Goal: Information Seeking & Learning: Learn about a topic

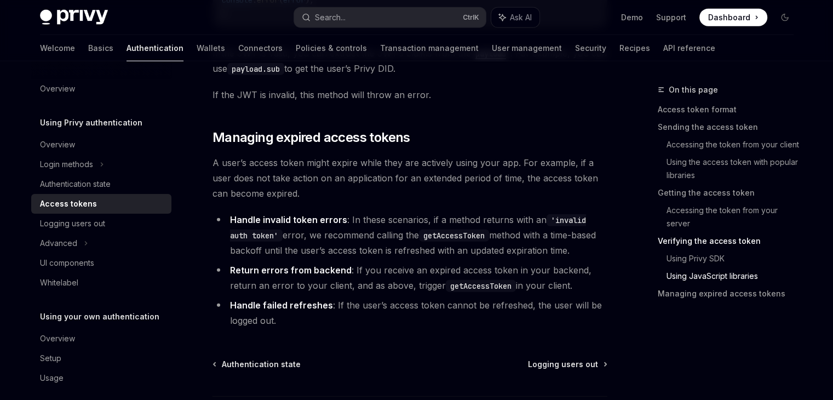
scroll to position [2886, 0]
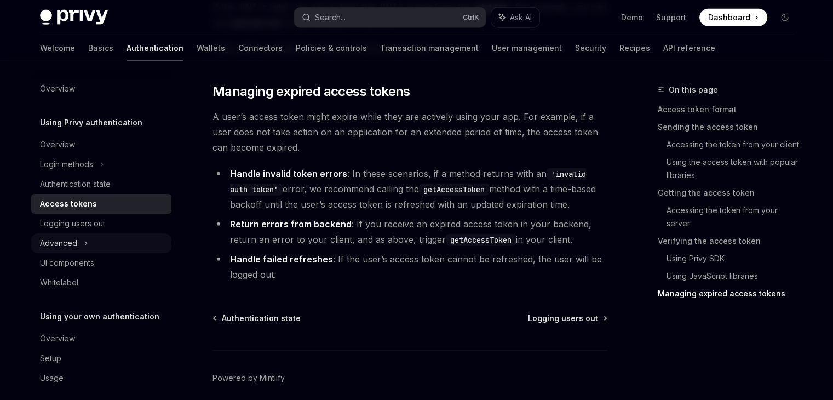
click at [71, 244] on div "Advanced" at bounding box center [58, 242] width 37 height 13
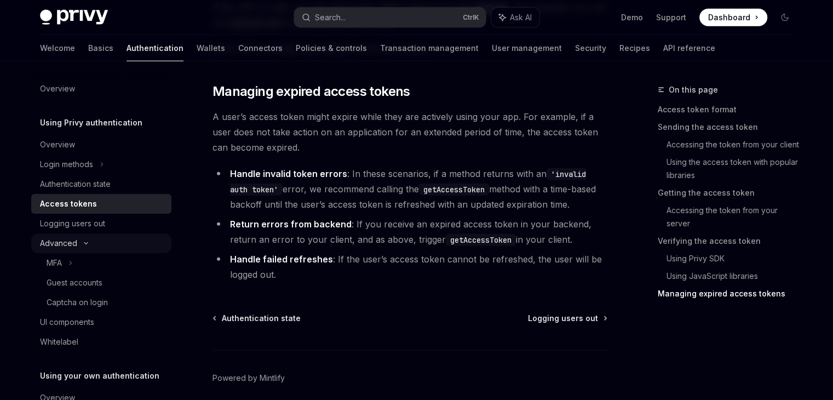
click at [71, 244] on div "Advanced" at bounding box center [58, 242] width 37 height 13
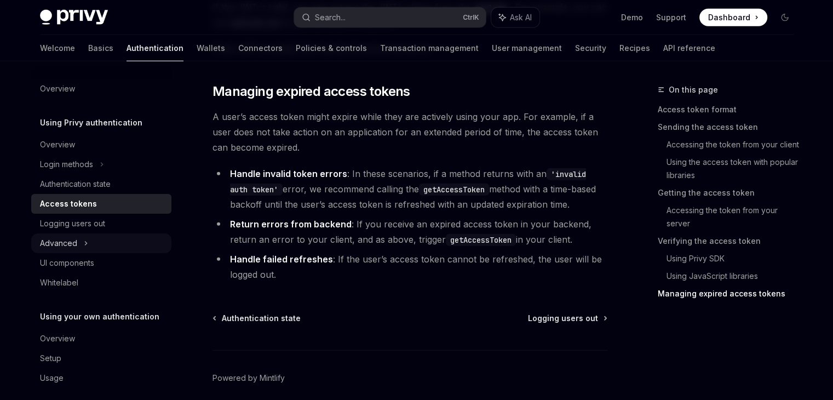
click at [71, 244] on div "Advanced" at bounding box center [58, 242] width 37 height 13
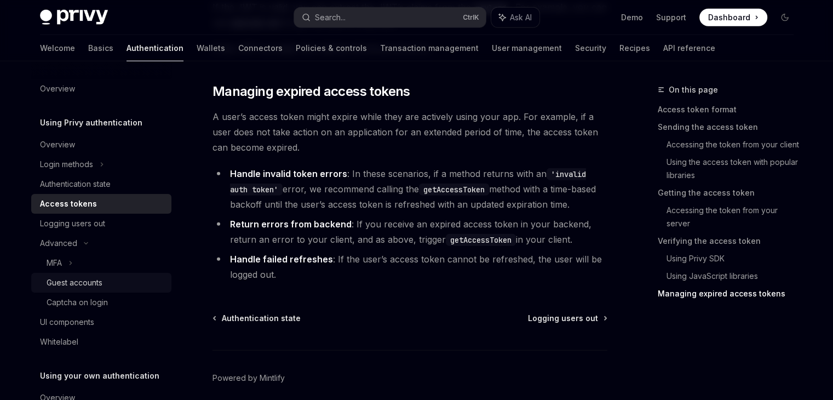
click at [66, 279] on div "Guest accounts" at bounding box center [75, 282] width 56 height 13
type textarea "*"
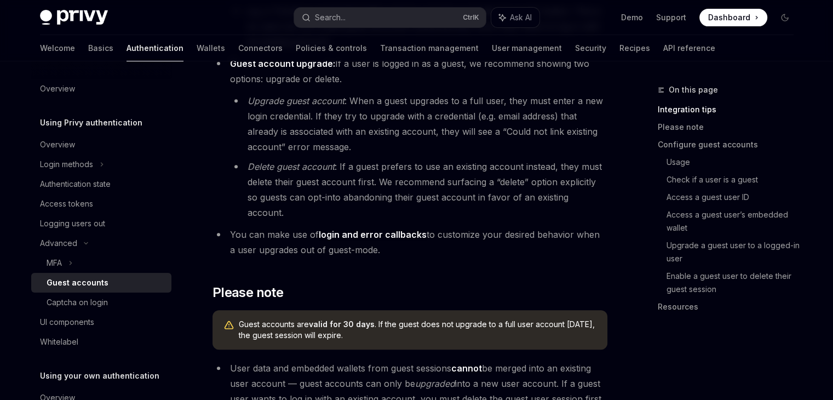
scroll to position [526, 0]
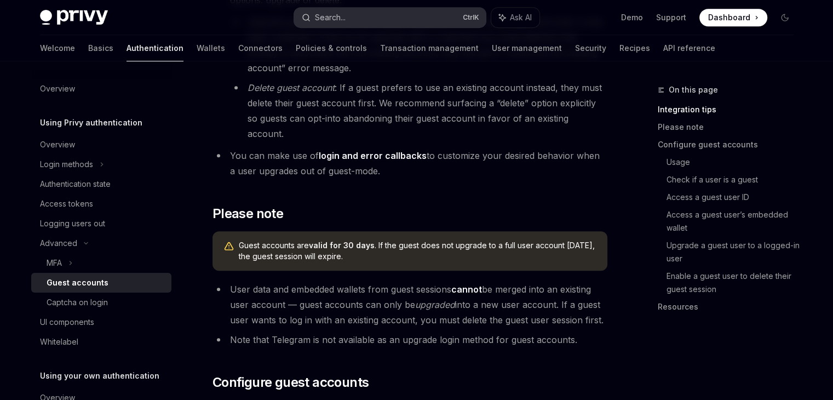
click at [388, 19] on button "Search... Ctrl K" at bounding box center [390, 18] width 192 height 20
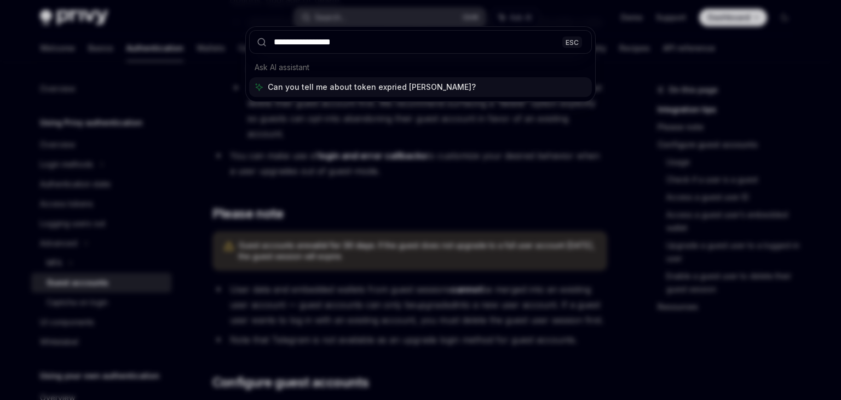
type input "**********"
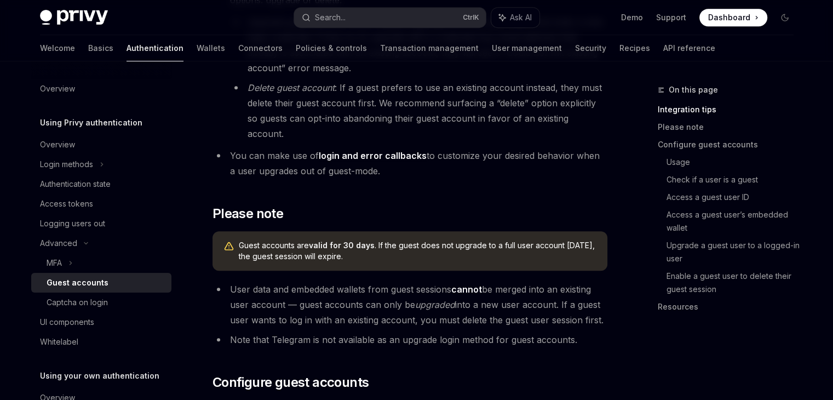
type textarea "*"
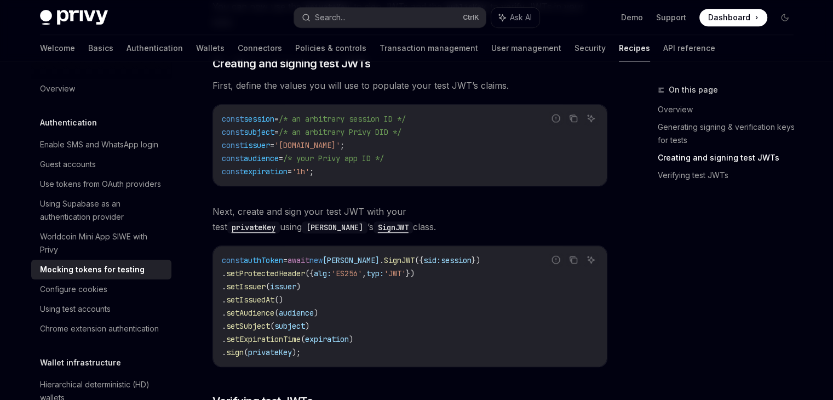
scroll to position [599, 0]
